Goal: Check status: Check status

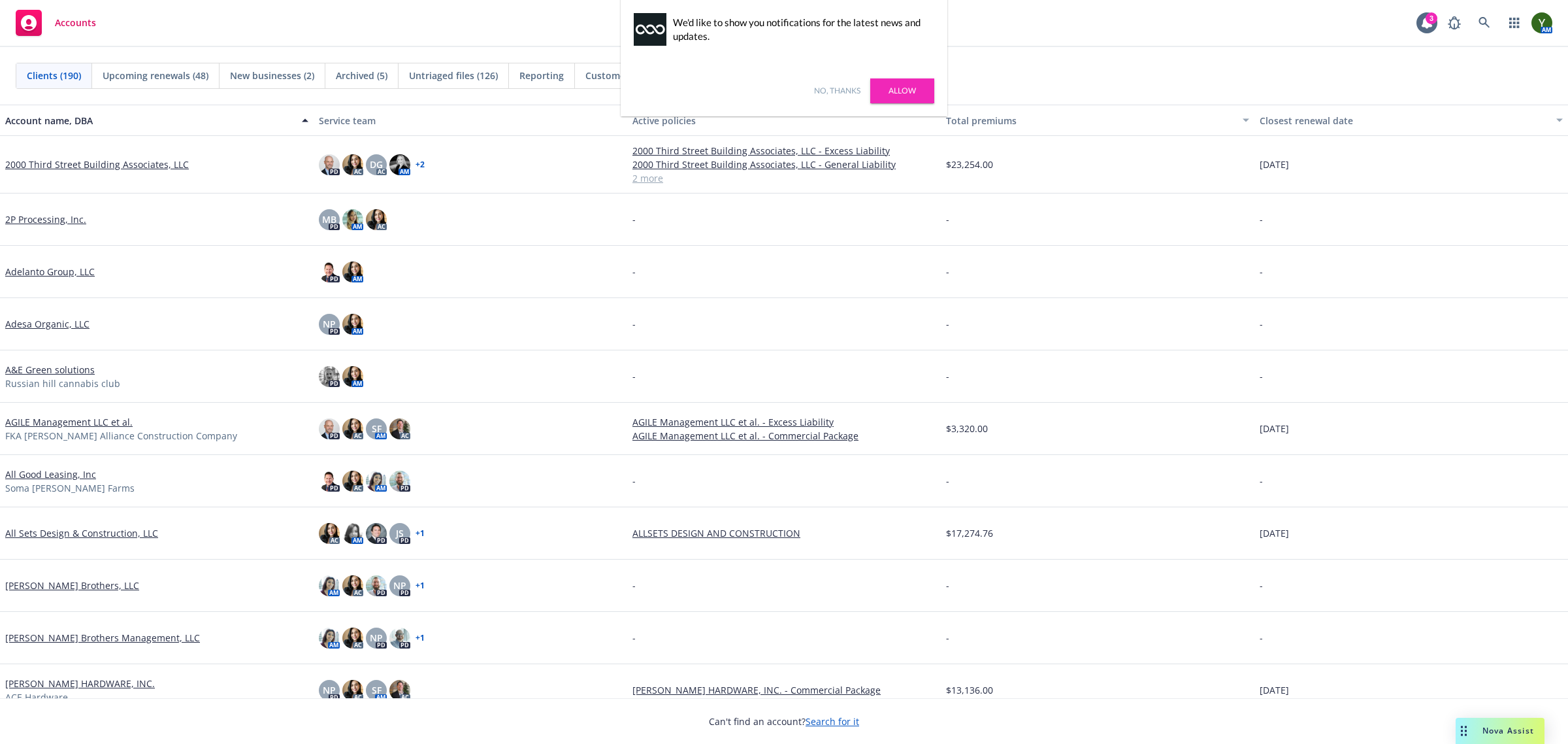
click at [835, 96] on link "No, thanks" at bounding box center [837, 91] width 47 height 12
click at [1479, 22] on icon at bounding box center [1483, 22] width 11 height 11
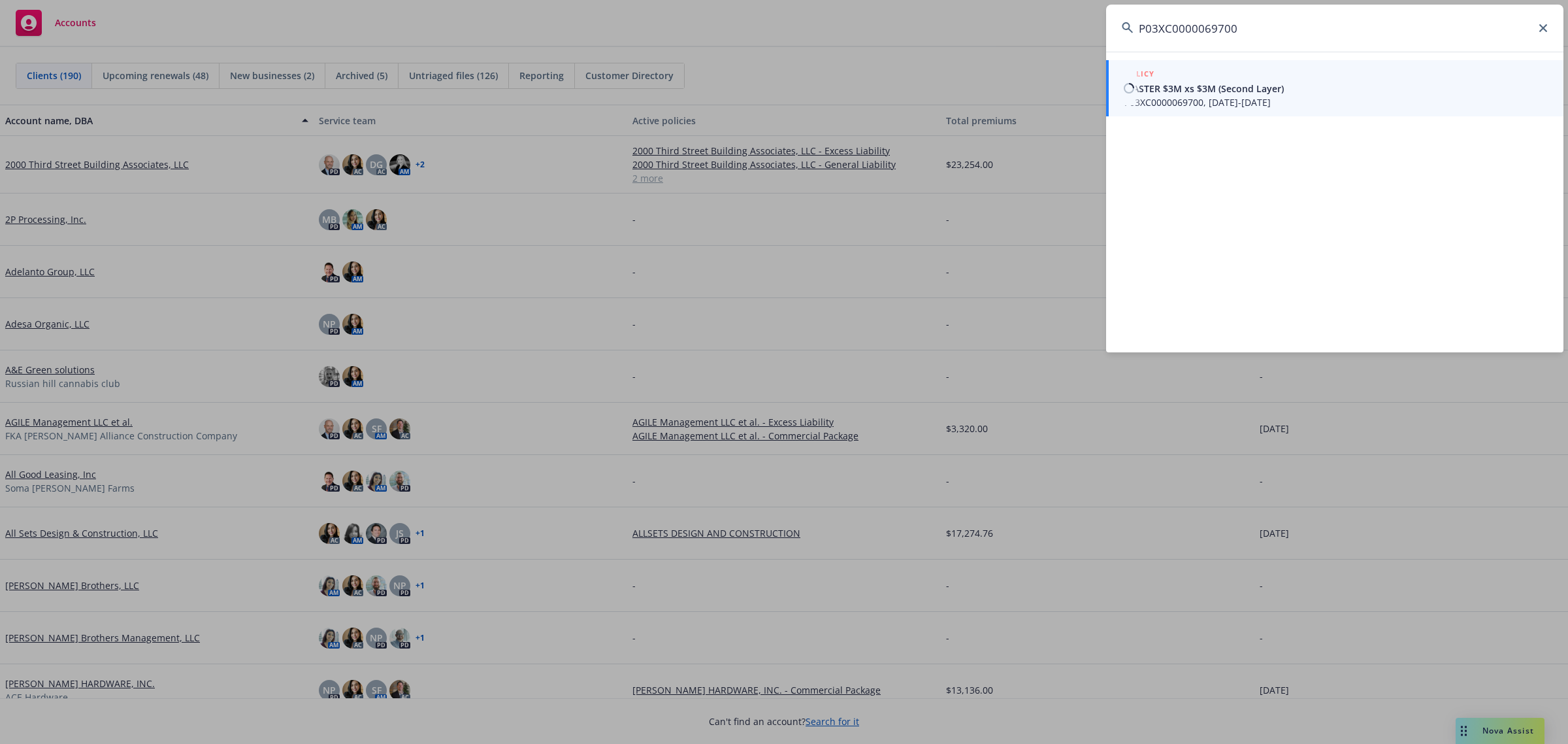
type input "P03XC0000069700"
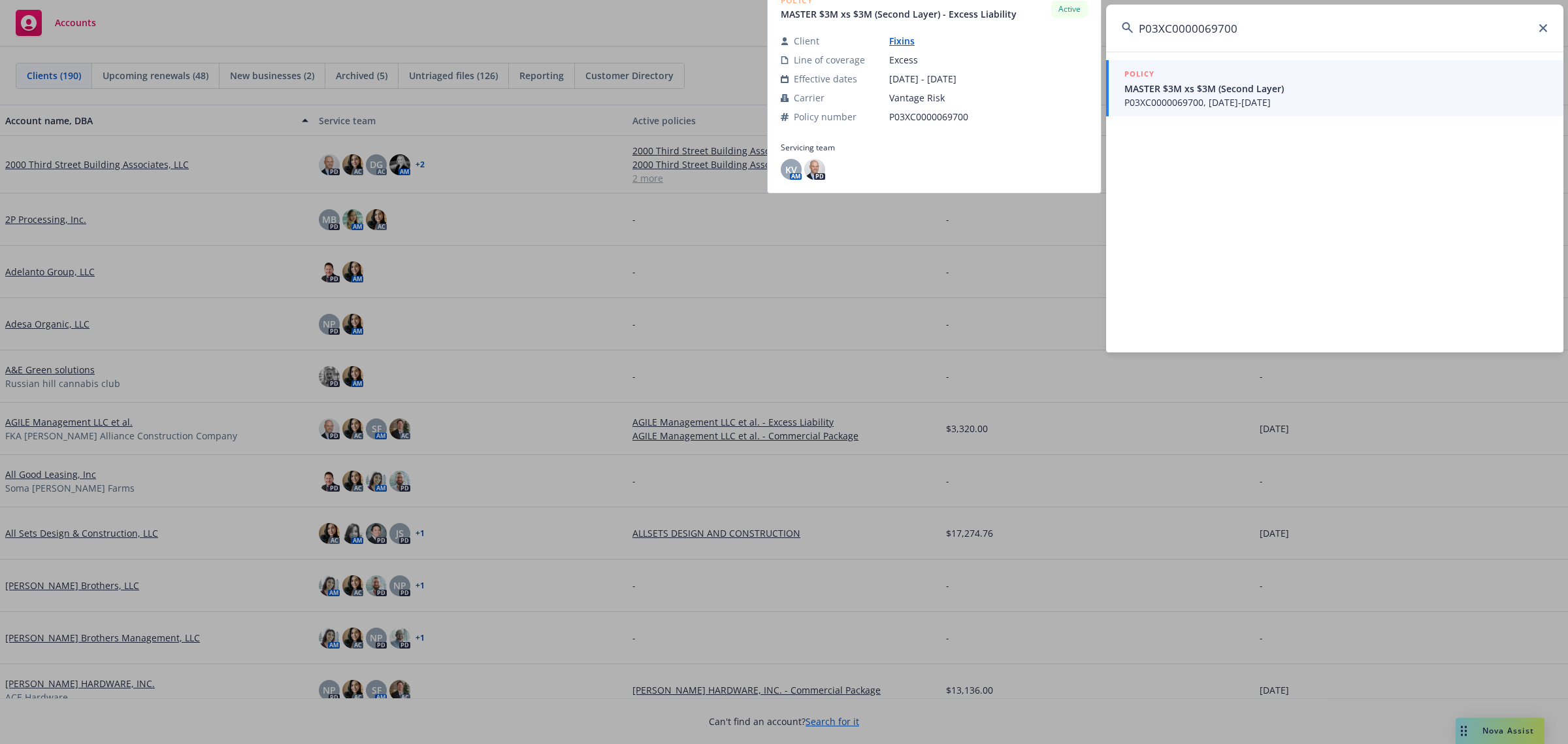
click at [1342, 96] on span "P03XC0000069700, 10/15/2024-10/15/2025" at bounding box center [1335, 103] width 423 height 14
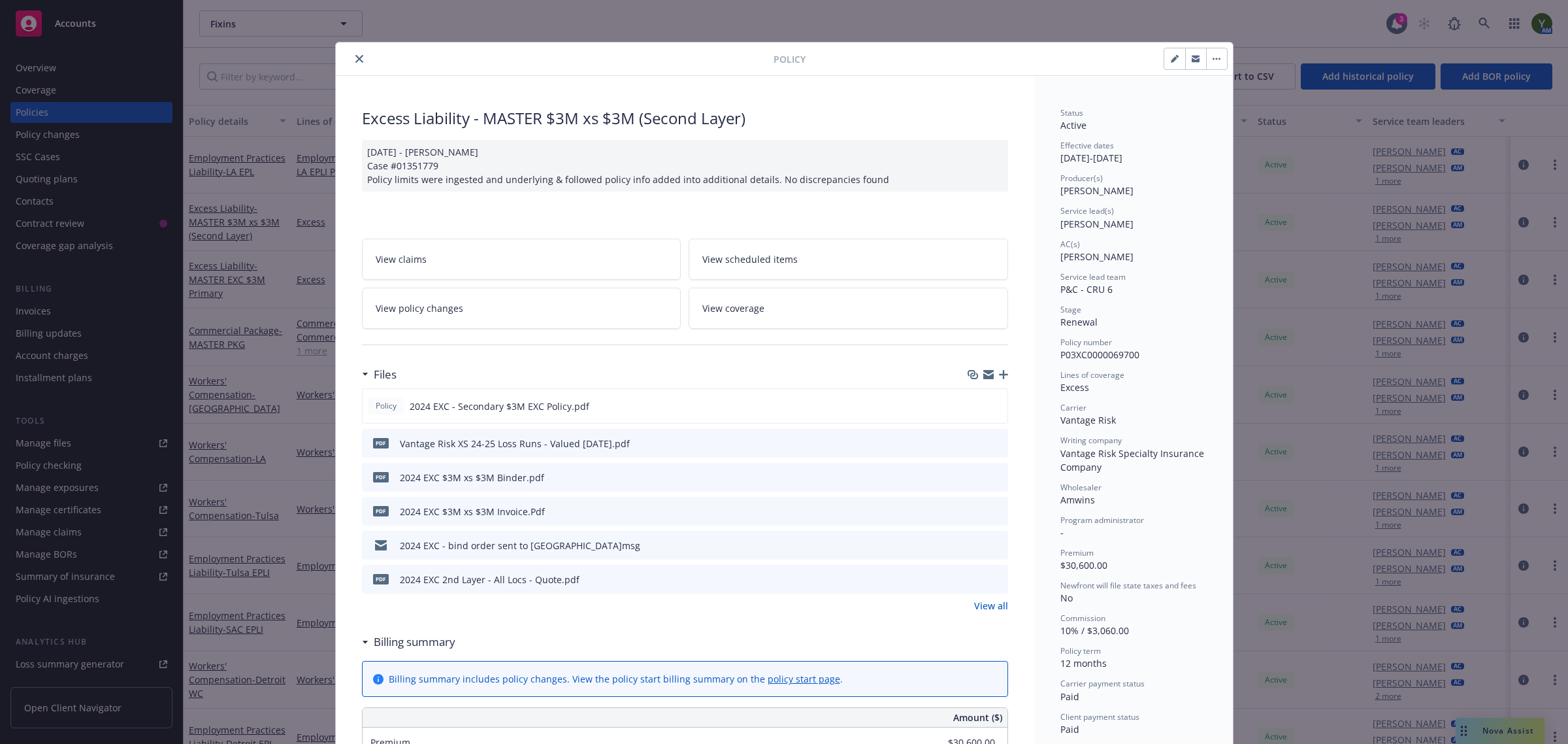
click at [355, 56] on icon "close" at bounding box center [359, 59] width 8 height 8
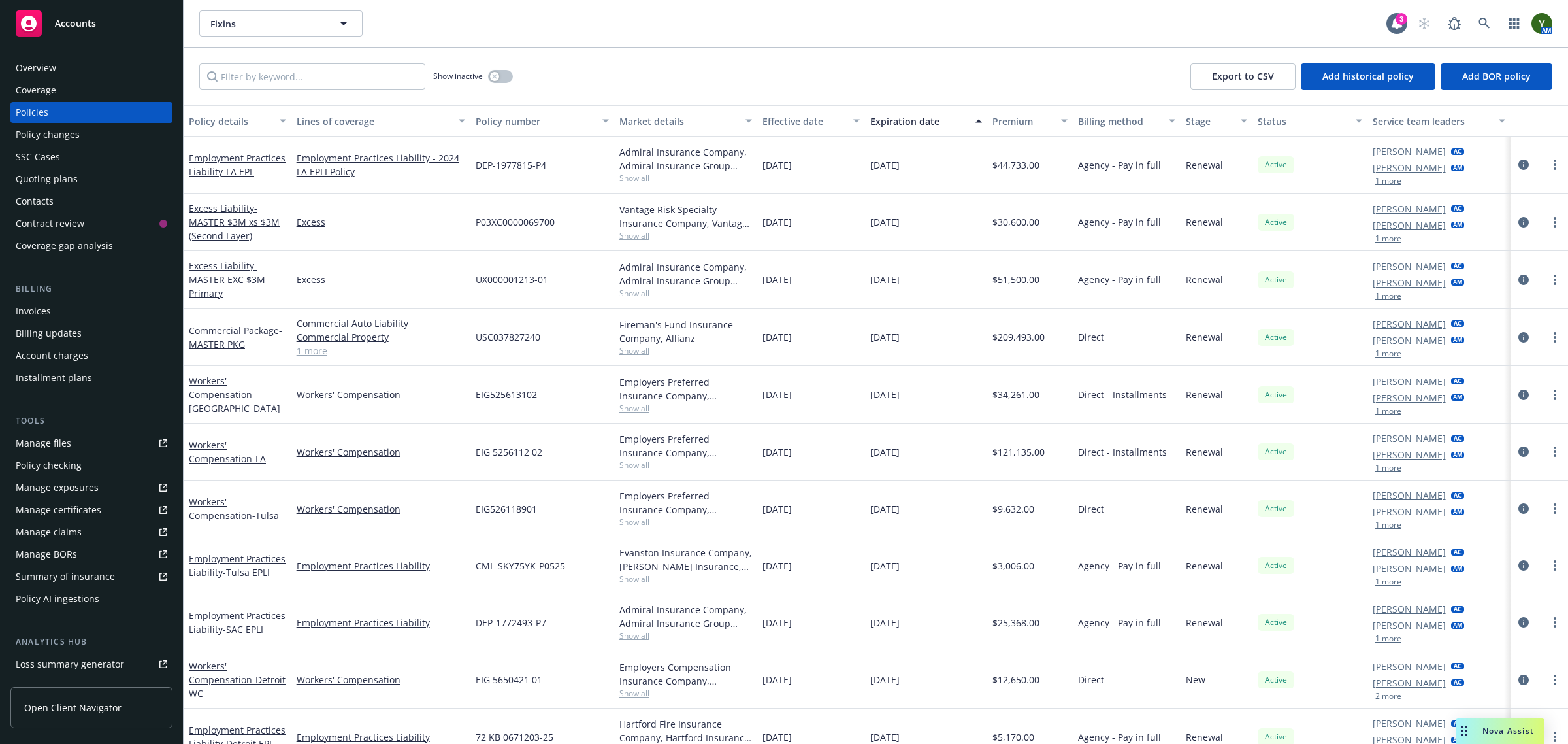
click at [86, 179] on div "Quoting plans" at bounding box center [92, 178] width 151 height 21
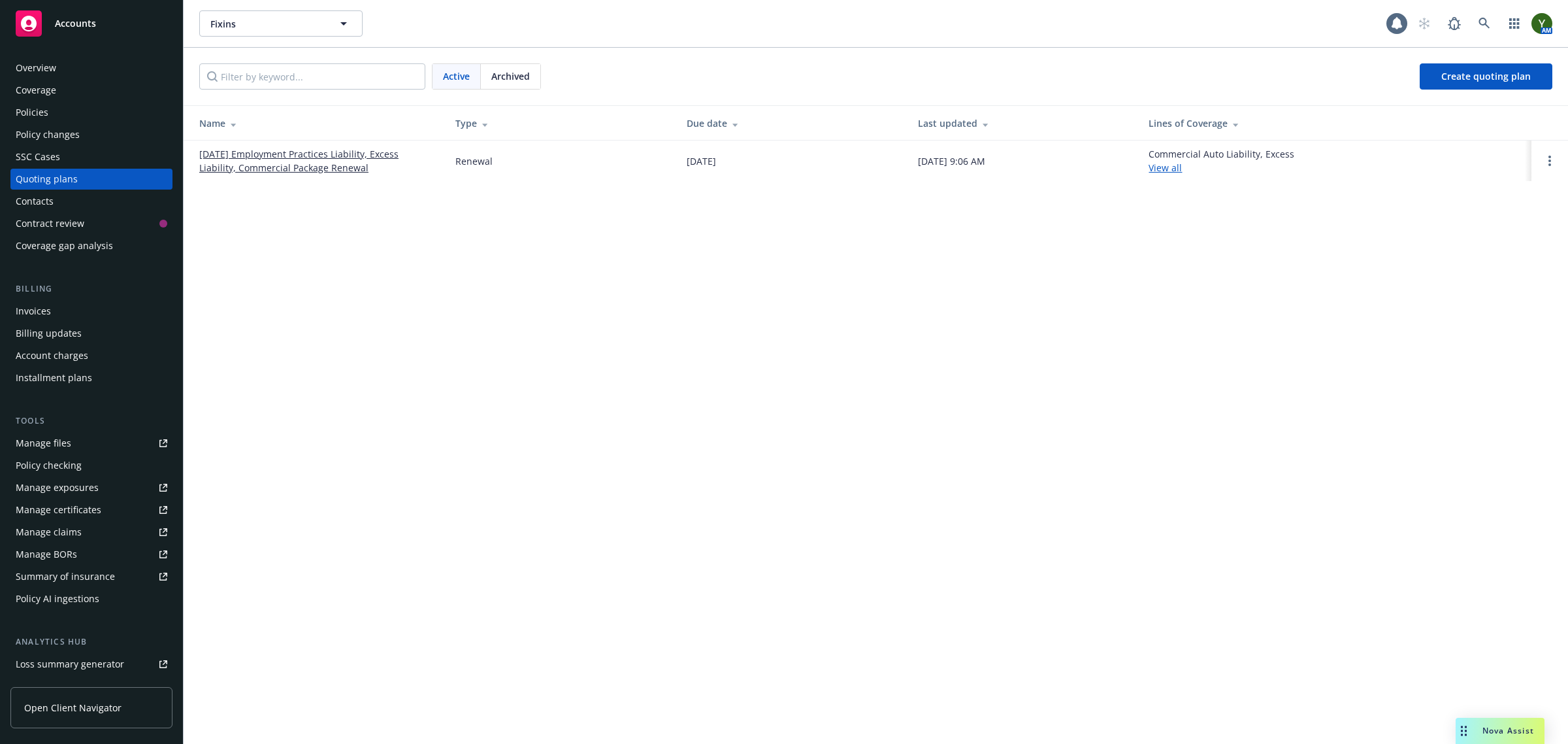
click at [290, 155] on link "[DATE] Employment Practices Liability, Excess Liability, Commercial Package Ren…" at bounding box center [317, 161] width 235 height 28
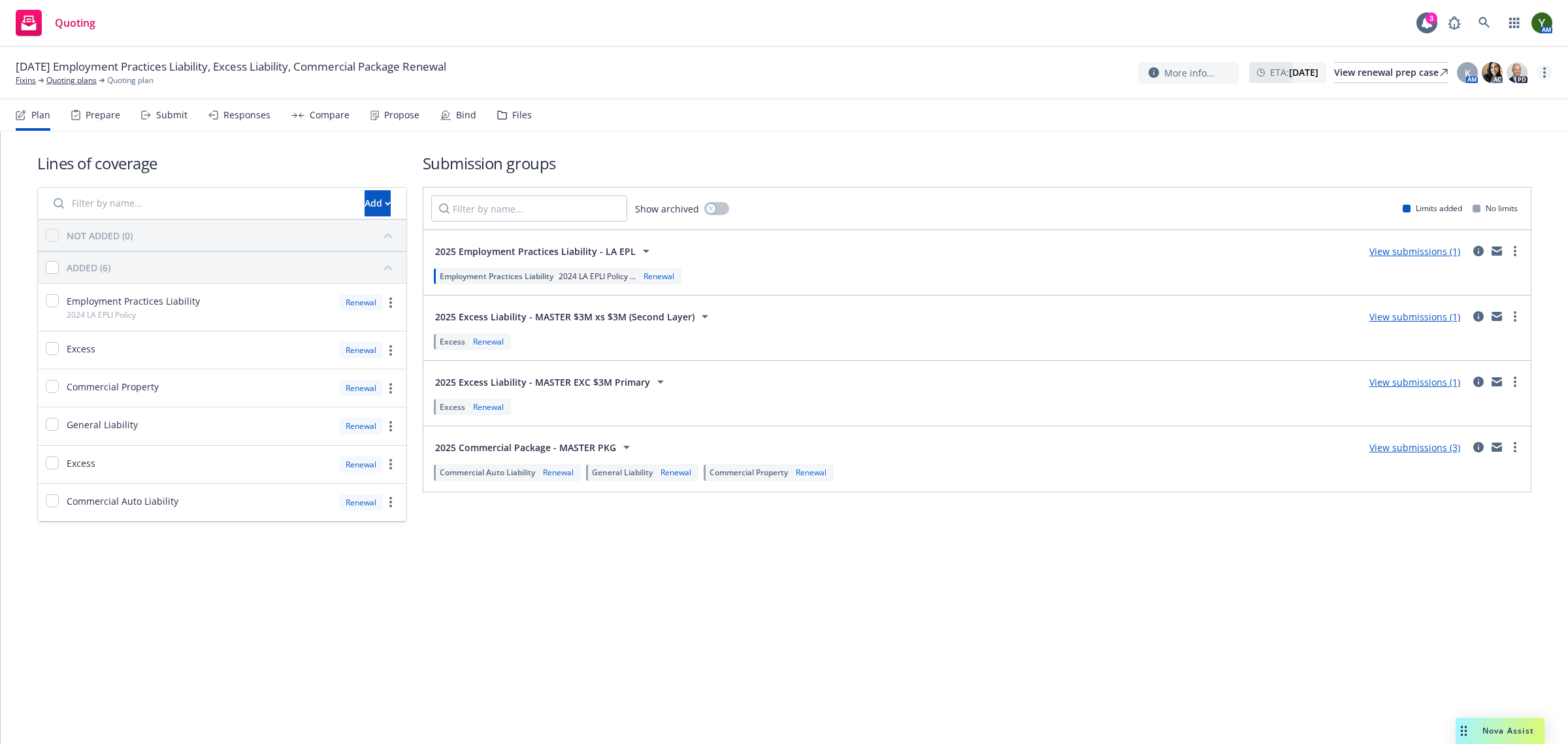
click at [1543, 73] on circle "more" at bounding box center [1544, 73] width 3 height 3
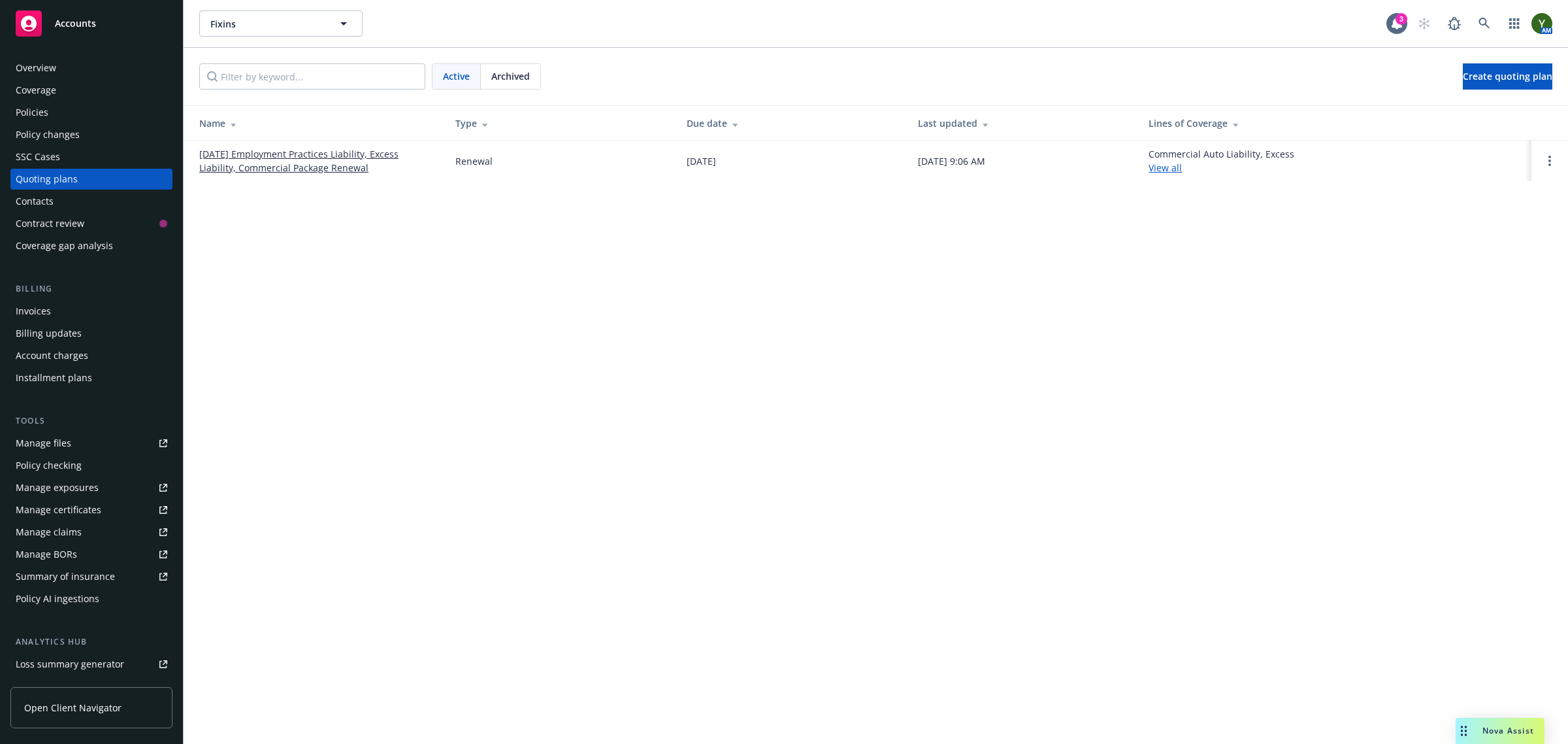
click at [520, 69] on div "Archived" at bounding box center [511, 76] width 60 height 25
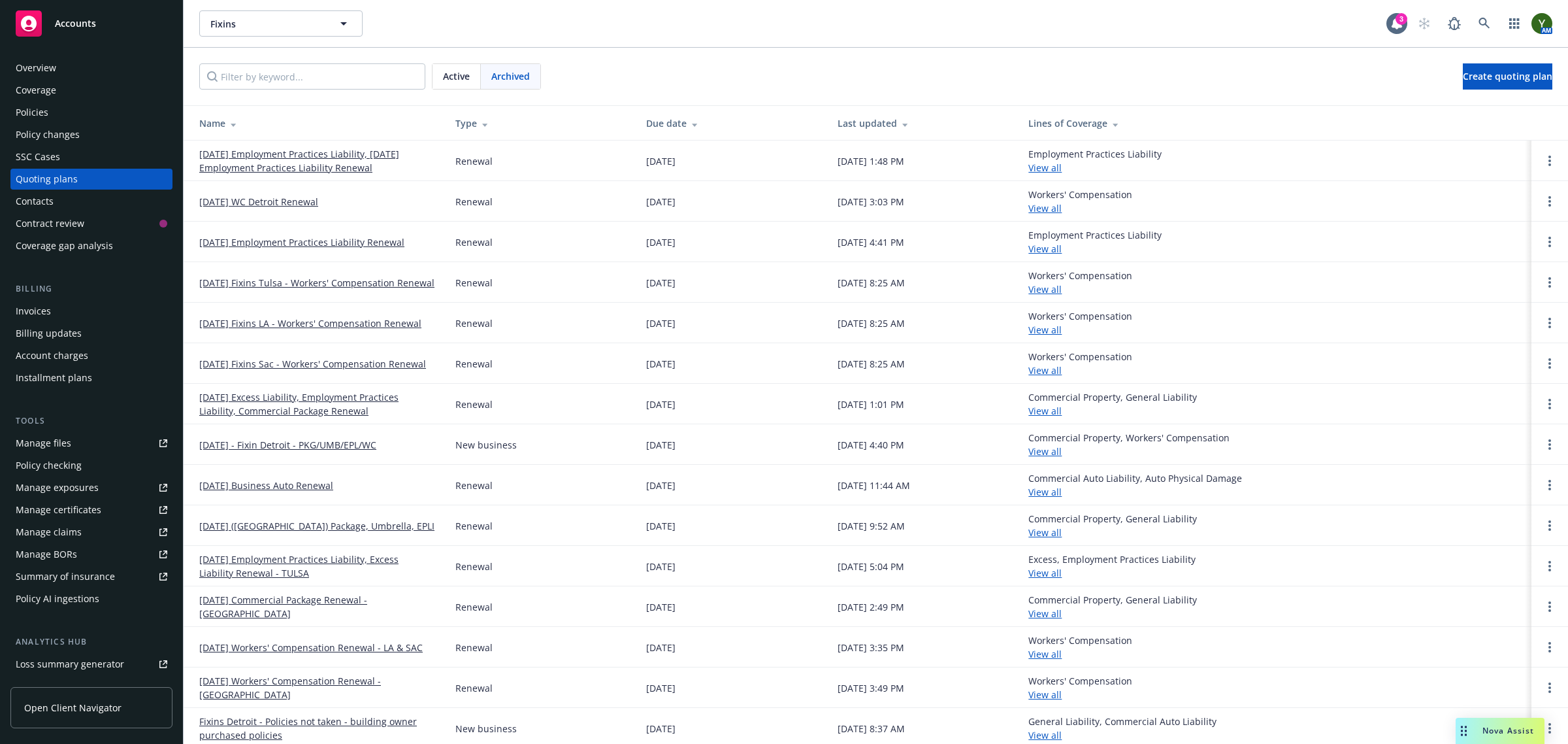
click at [296, 160] on link "[DATE] Employment Practices Liability, [DATE] Employment Practices Liability Re…" at bounding box center [317, 161] width 235 height 28
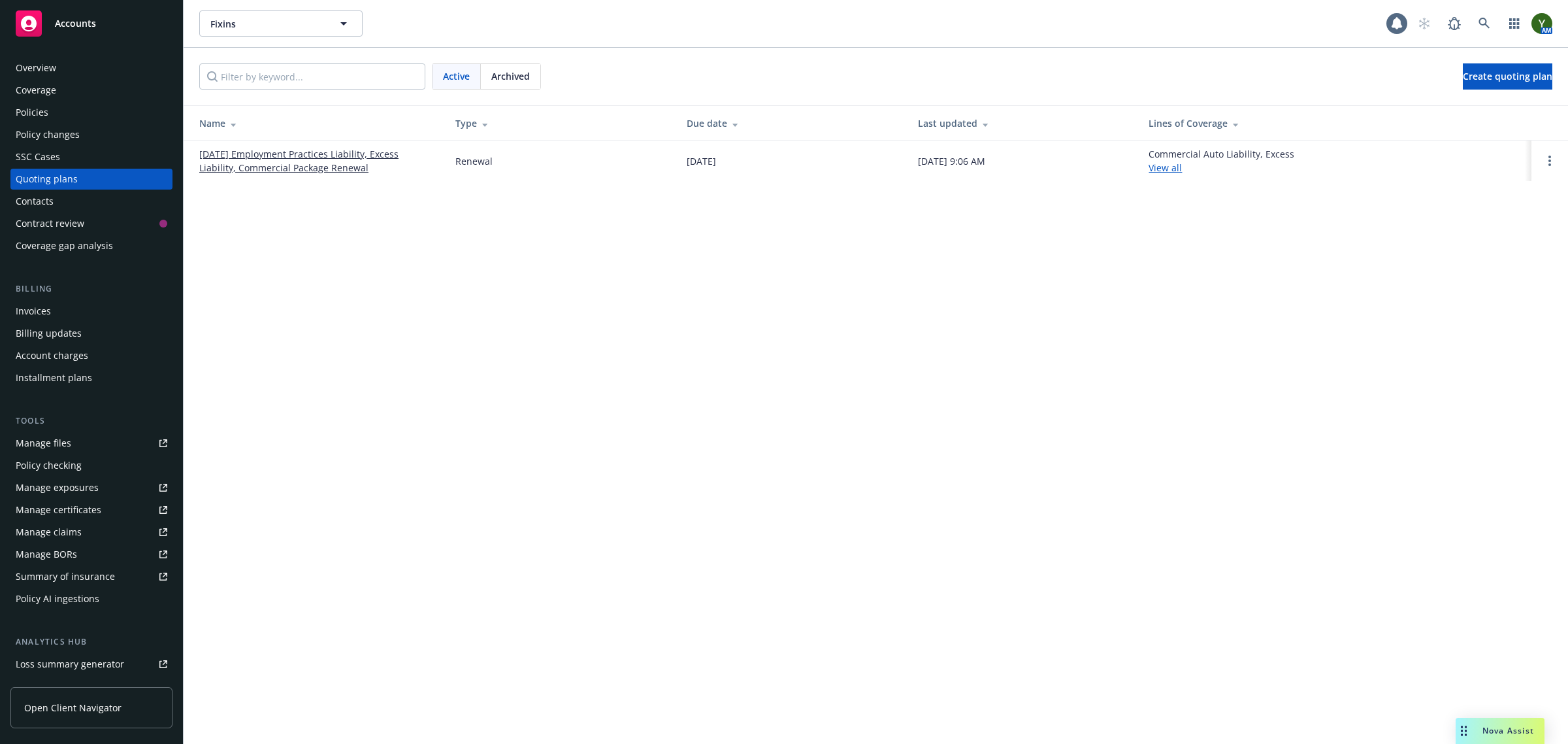
click at [472, 64] on div "Active Archived" at bounding box center [487, 77] width 110 height 26
click at [1549, 158] on circle "Open options" at bounding box center [1549, 156] width 3 height 3
click at [1496, 119] on span "View case" at bounding box center [1462, 124] width 74 height 12
click at [54, 114] on div "Policies" at bounding box center [92, 112] width 151 height 21
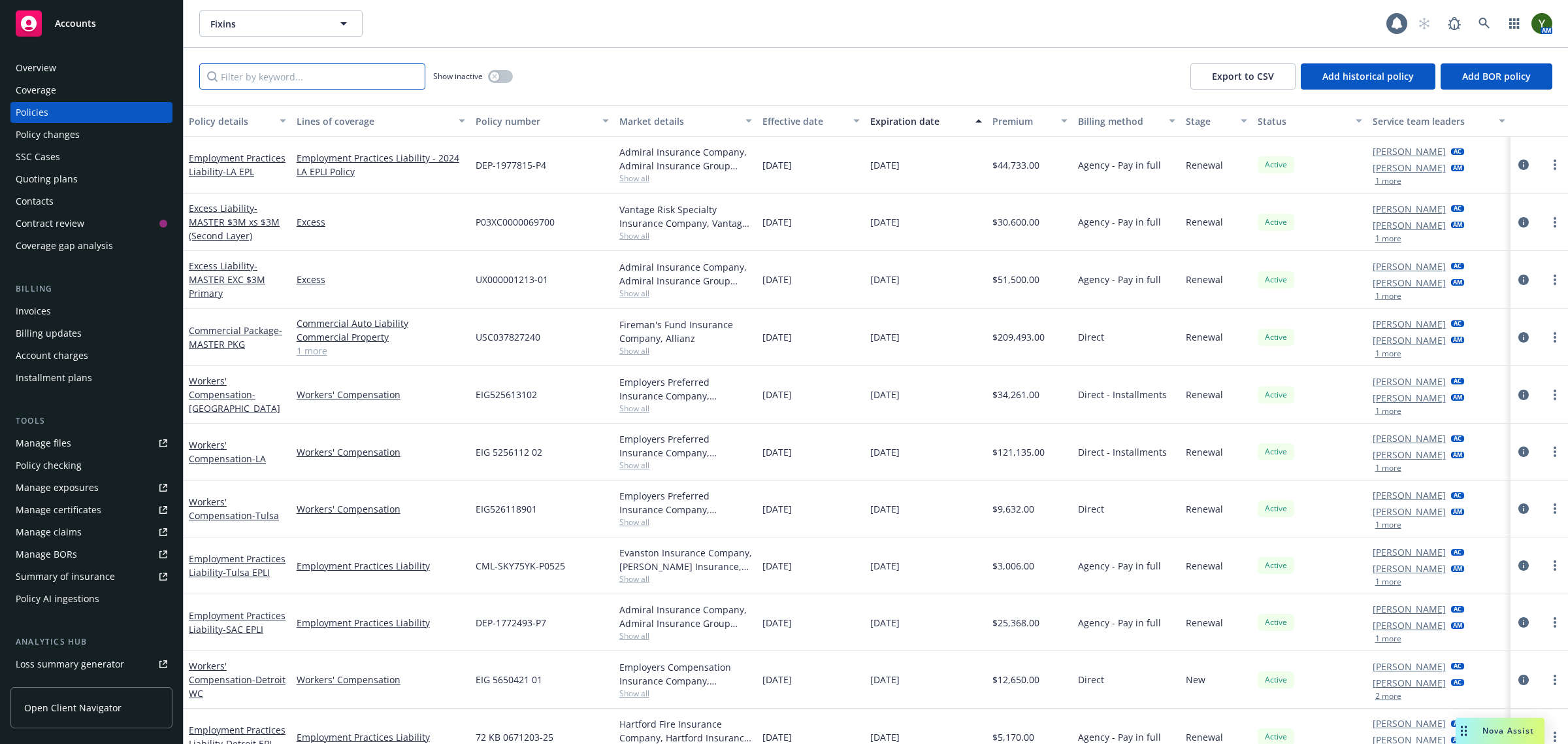
click at [254, 76] on input "Filter by keyword..." at bounding box center [312, 77] width 226 height 26
paste input "P03XC0000069700"
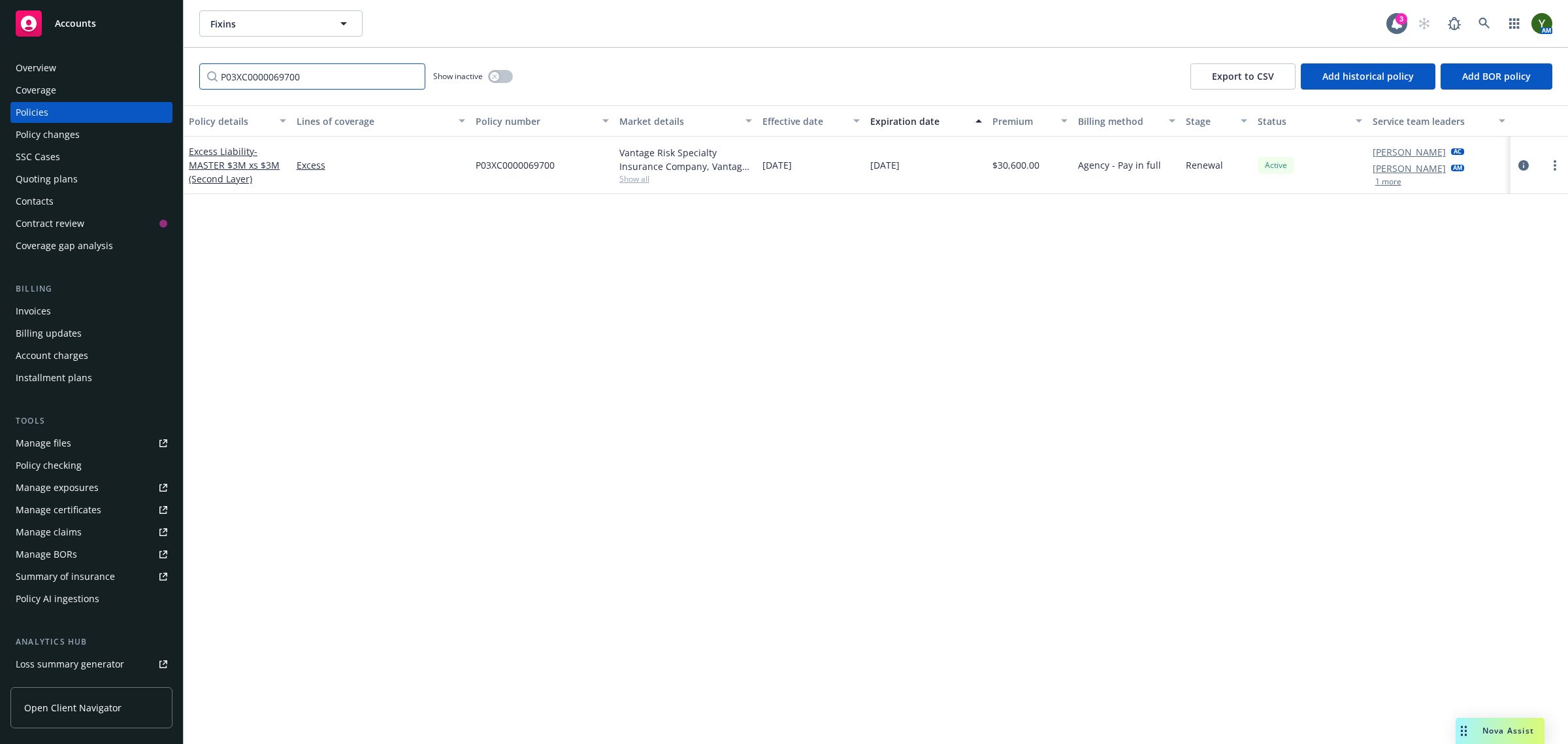
type input "P03XC0000069700"
